Goal: Information Seeking & Learning: Learn about a topic

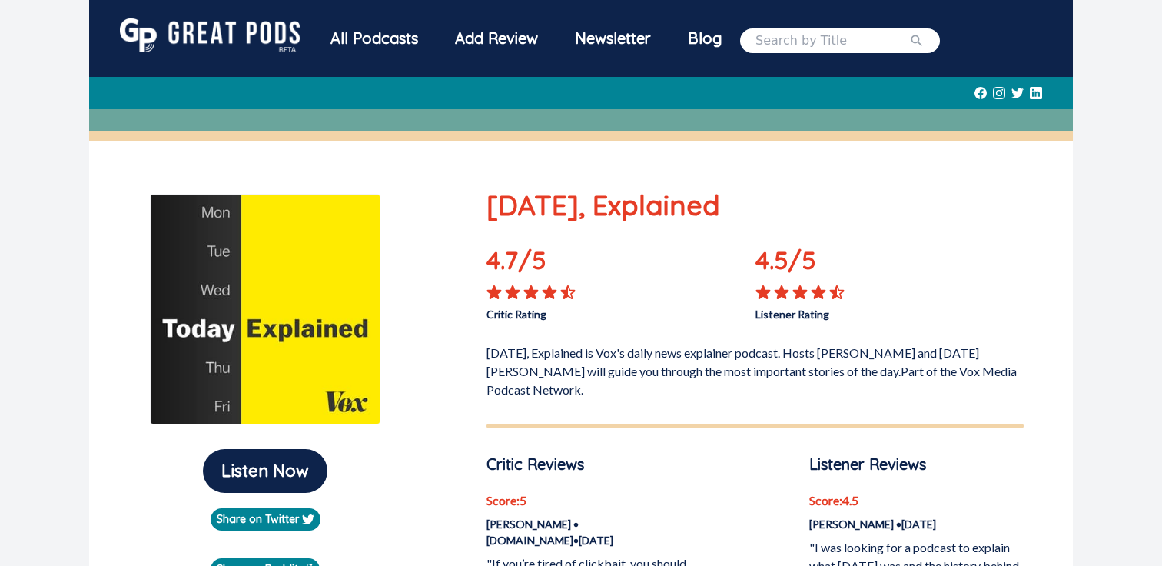
click at [344, 39] on div "All Podcasts" at bounding box center [374, 38] width 125 height 40
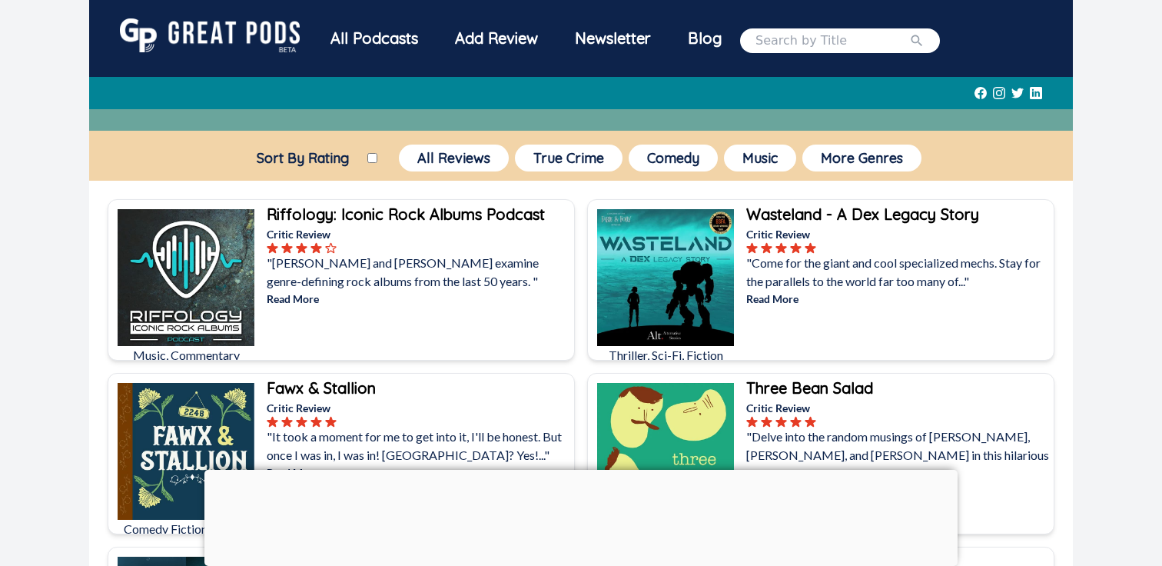
click at [368, 154] on input "Sort By Rating" at bounding box center [372, 158] width 10 height 10
checkbox input "true"
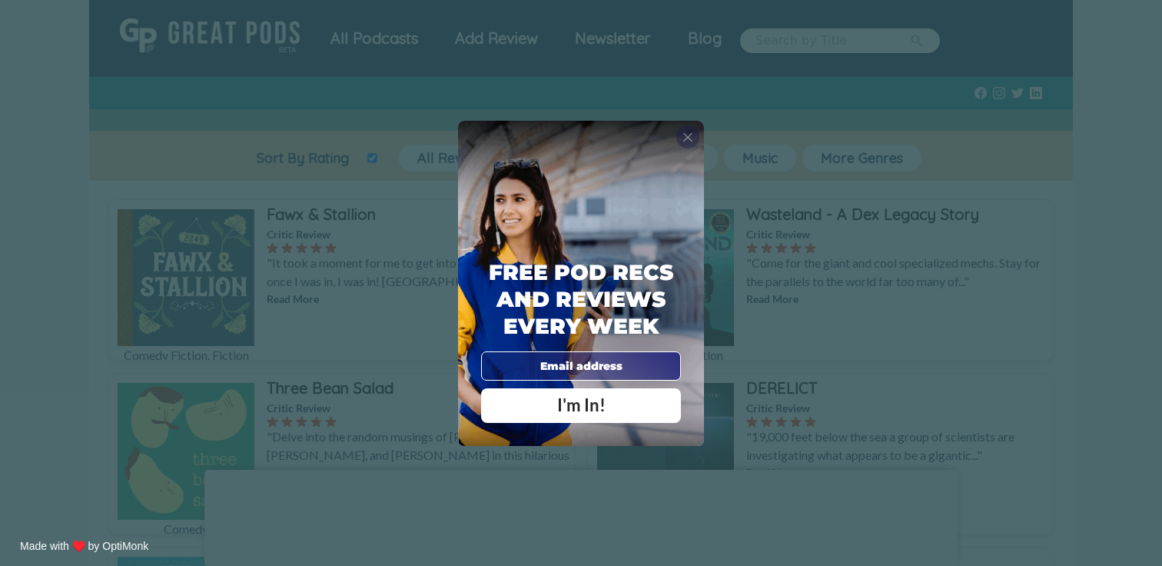
click at [690, 135] on span "X" at bounding box center [688, 136] width 11 height 15
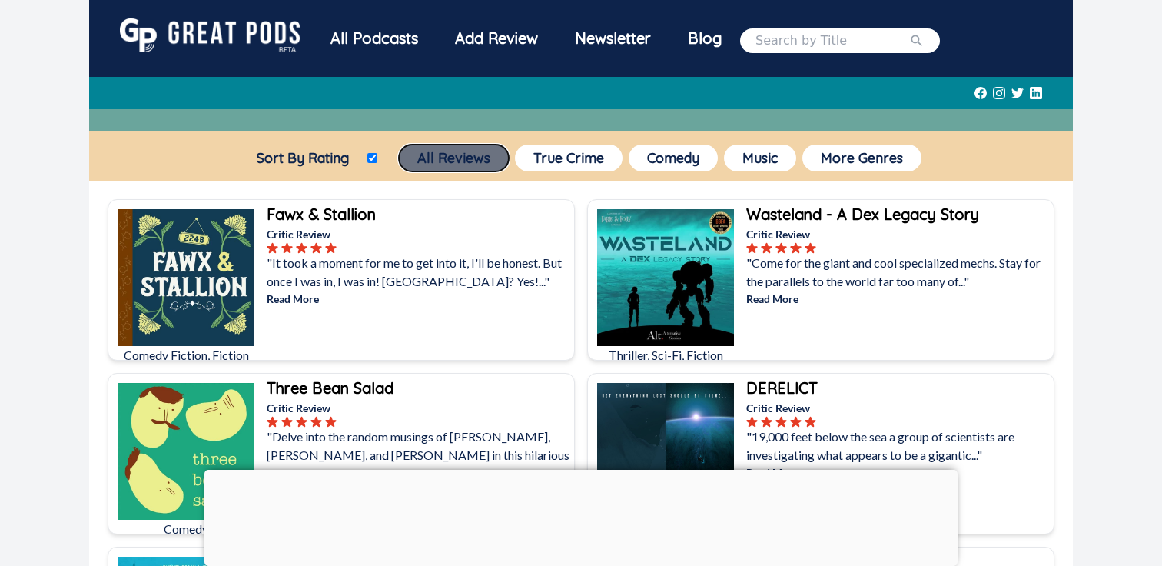
click at [436, 158] on button "All Reviews" at bounding box center [454, 157] width 110 height 27
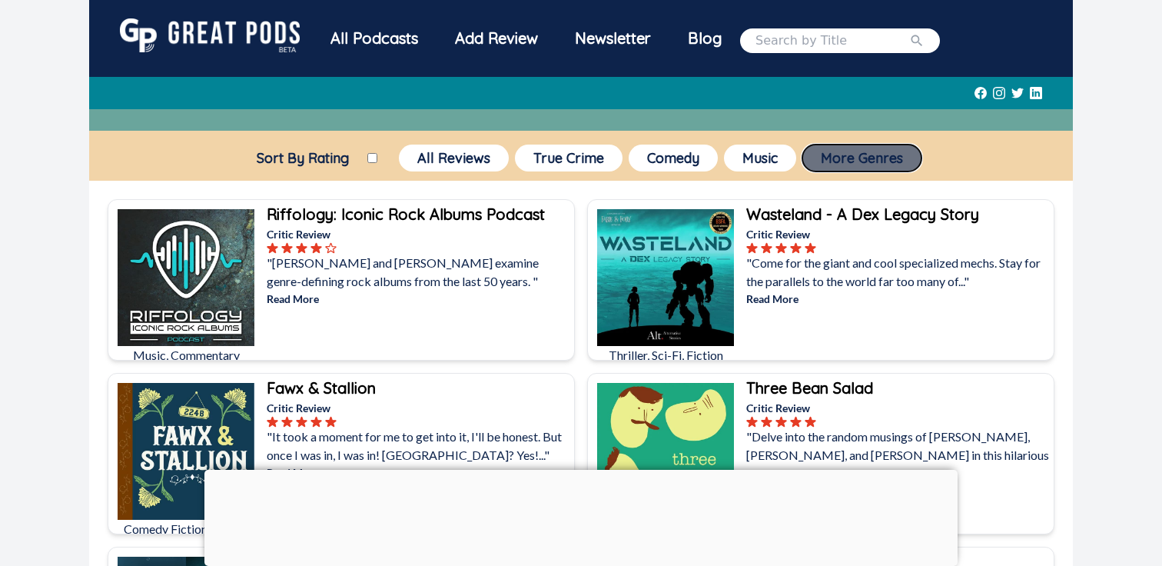
click at [825, 148] on button "More Genres" at bounding box center [861, 157] width 119 height 27
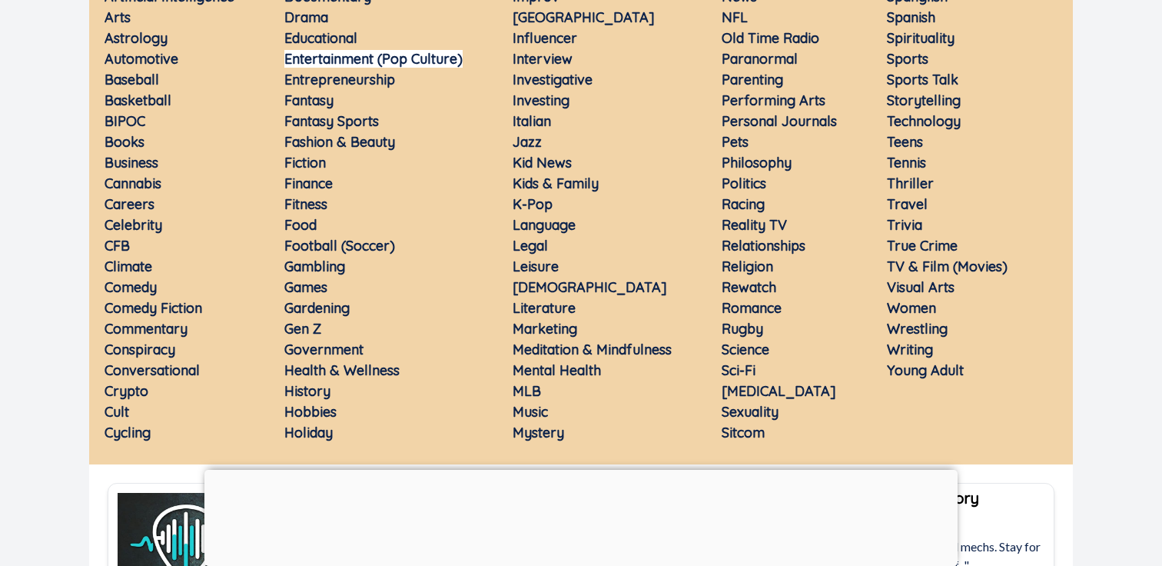
scroll to position [317, 0]
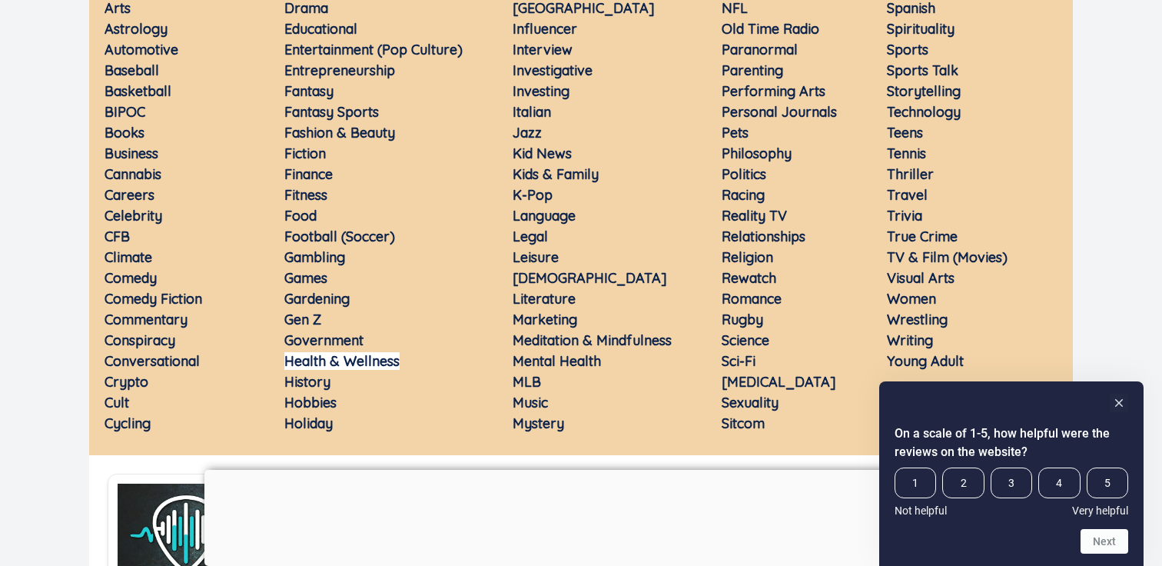
click at [327, 359] on link "Health & Wellness" at bounding box center [341, 361] width 115 height 18
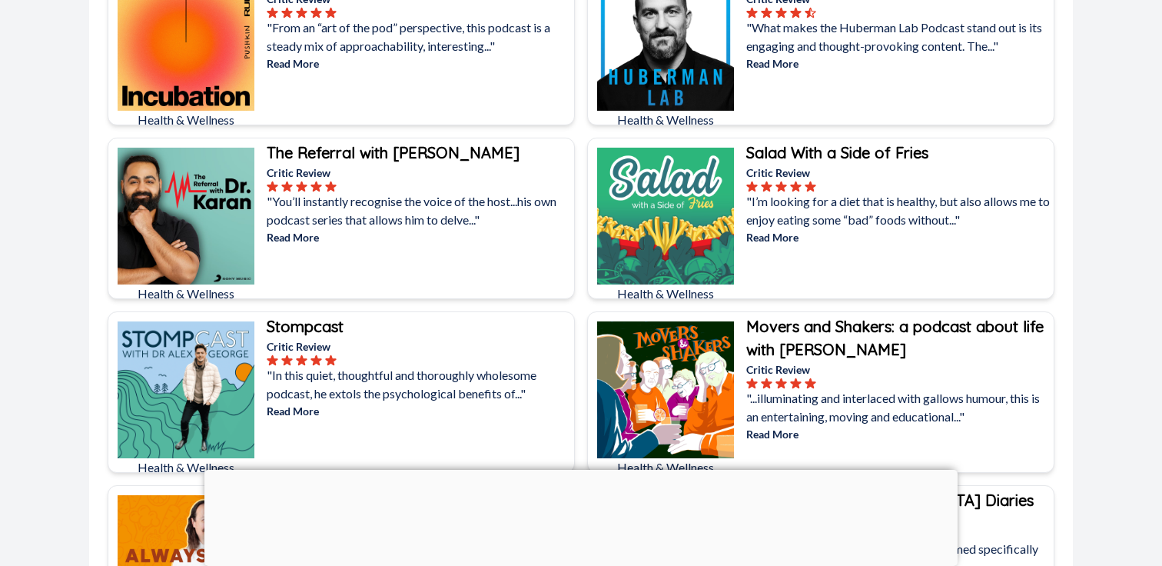
scroll to position [2652, 0]
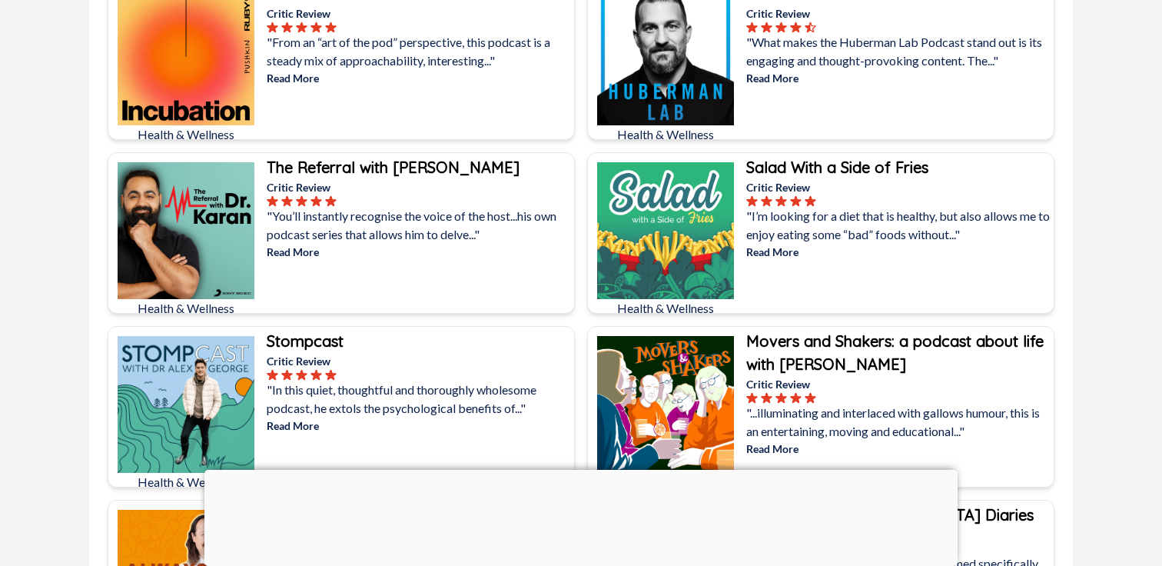
click at [315, 252] on p "Read More" at bounding box center [419, 252] width 304 height 16
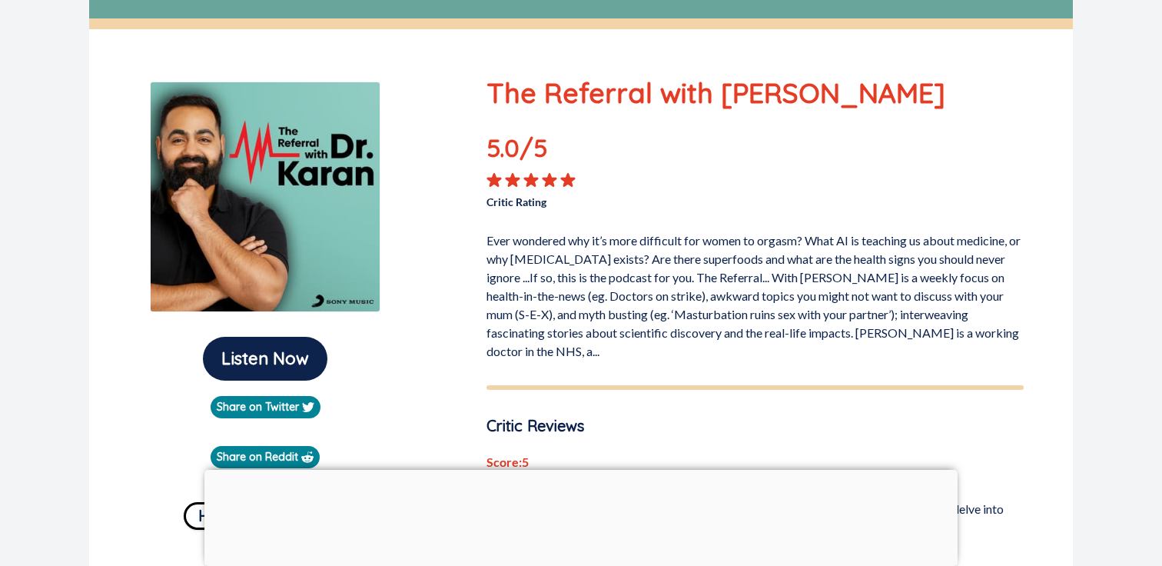
scroll to position [94, 0]
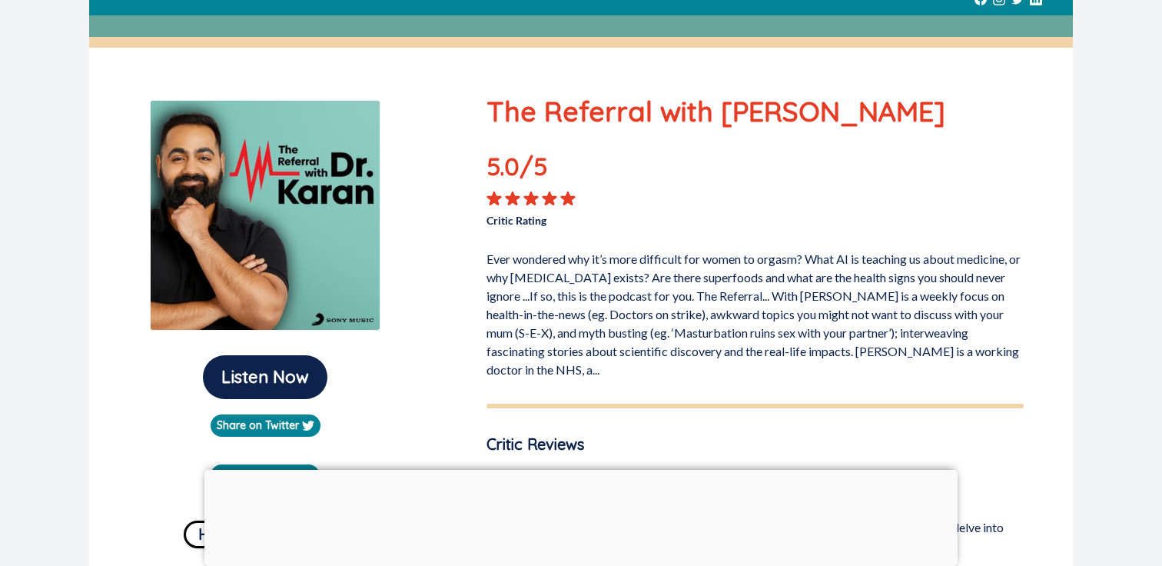
click at [563, 371] on p "Ever wondered why it’s more difficult for women to orgasm? What AI is teaching …" at bounding box center [755, 311] width 537 height 135
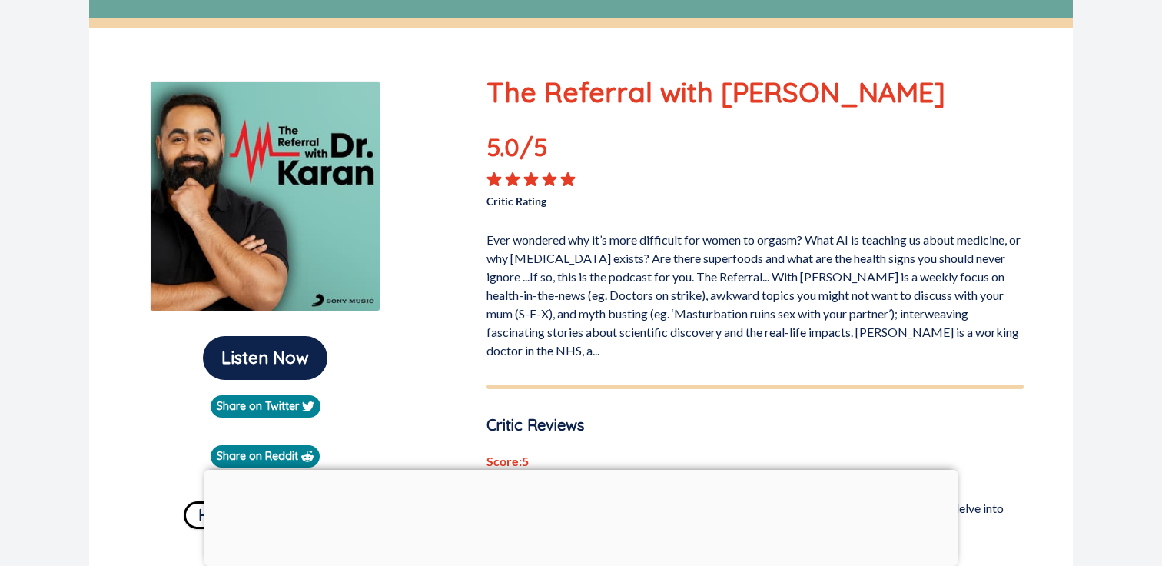
scroll to position [1, 0]
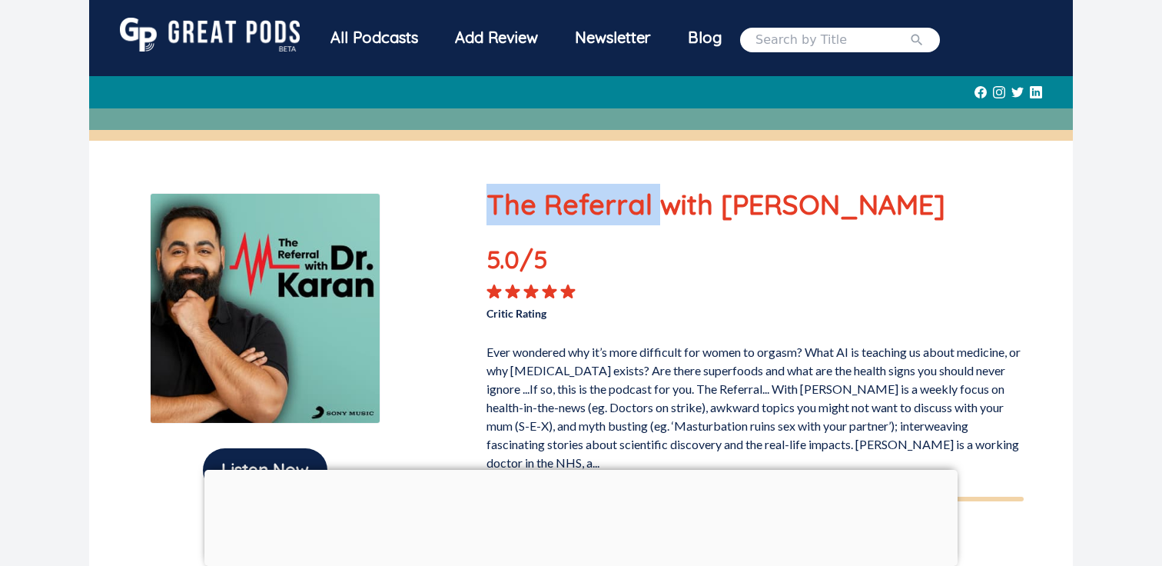
drag, startPoint x: 656, startPoint y: 209, endPoint x: 480, endPoint y: 191, distance: 176.9
copy p "The Referral"
click at [357, 35] on div "All Podcasts" at bounding box center [374, 38] width 125 height 40
click at [374, 45] on div "All Podcasts" at bounding box center [374, 38] width 125 height 40
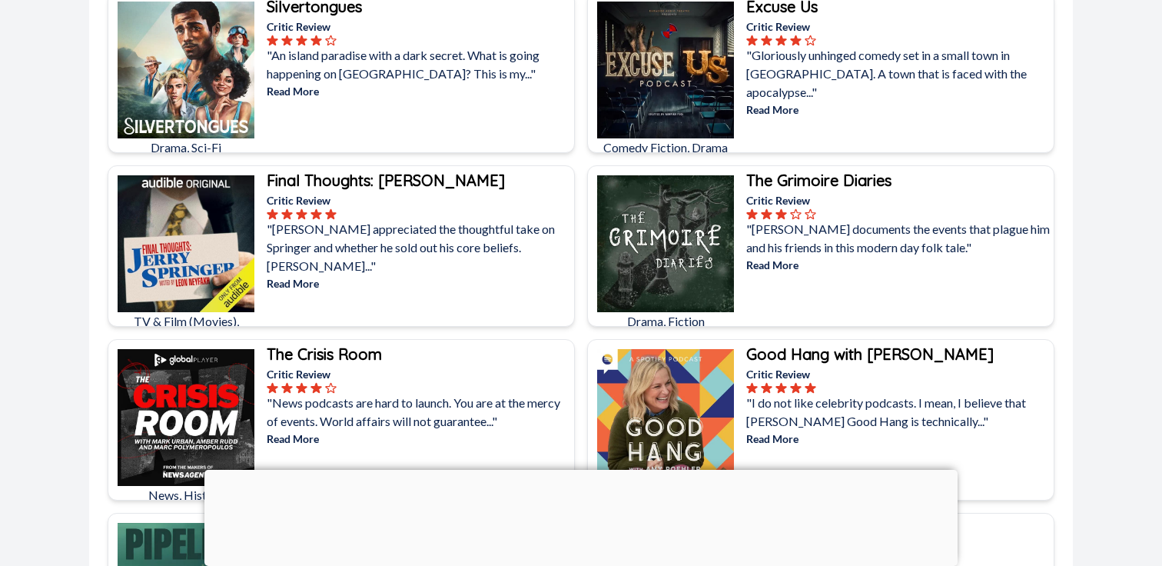
scroll to position [1084, 0]
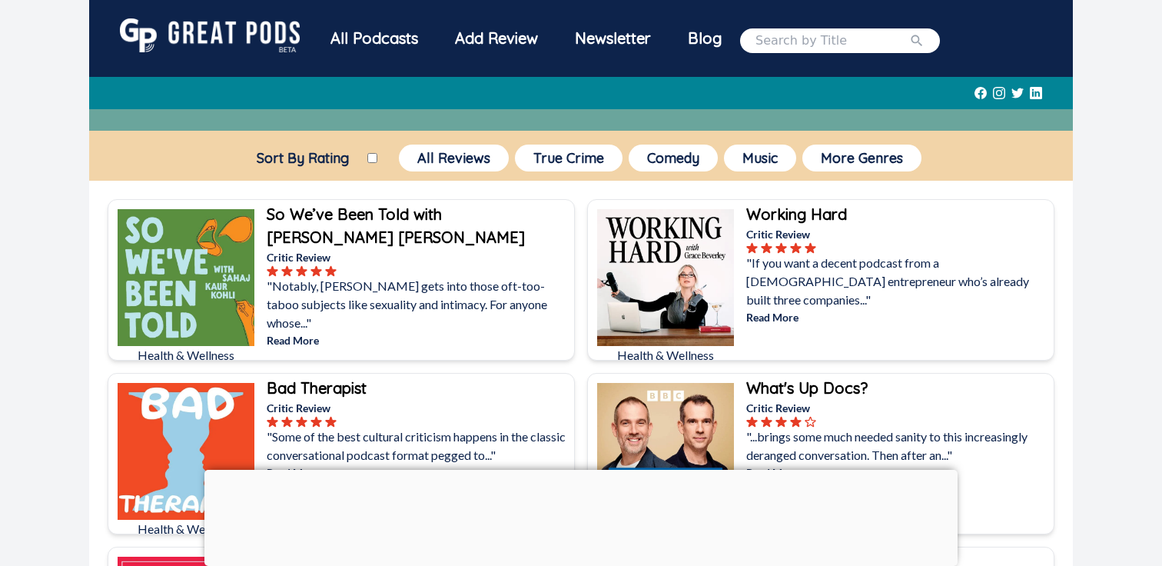
scroll to position [317, 0]
